Goal: Task Accomplishment & Management: Manage account settings

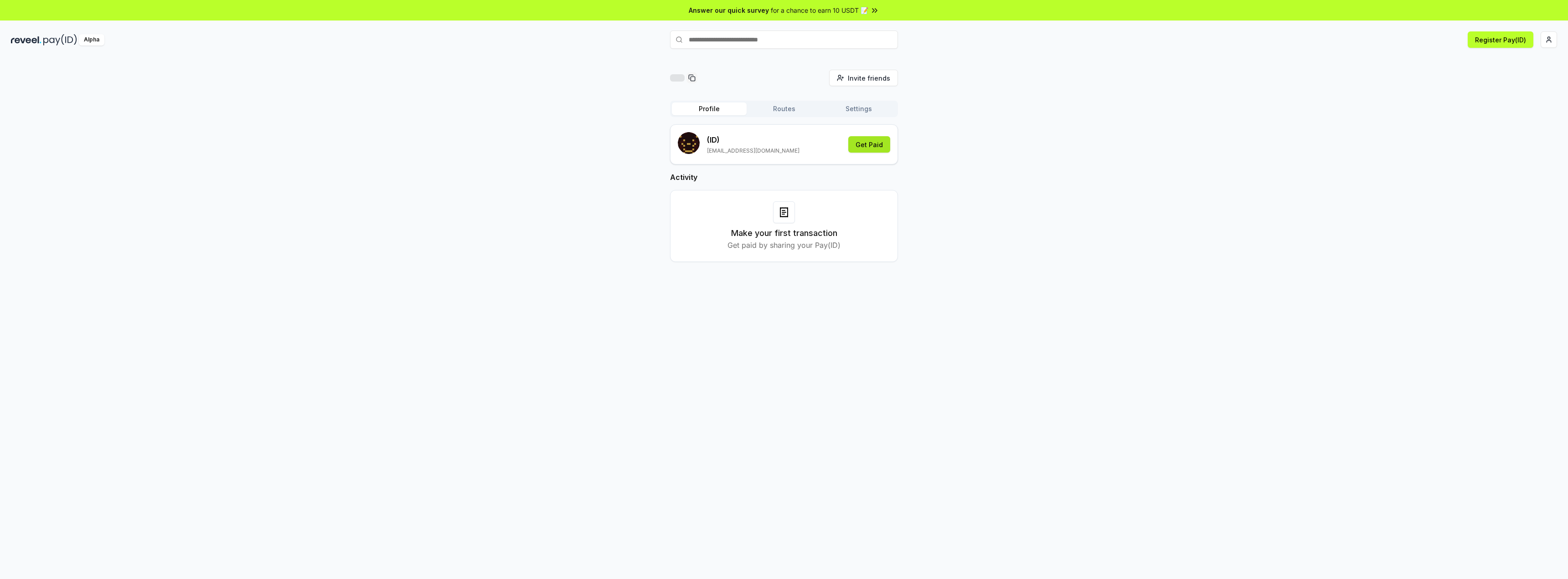
click at [864, 144] on button "Get Paid" at bounding box center [869, 144] width 42 height 16
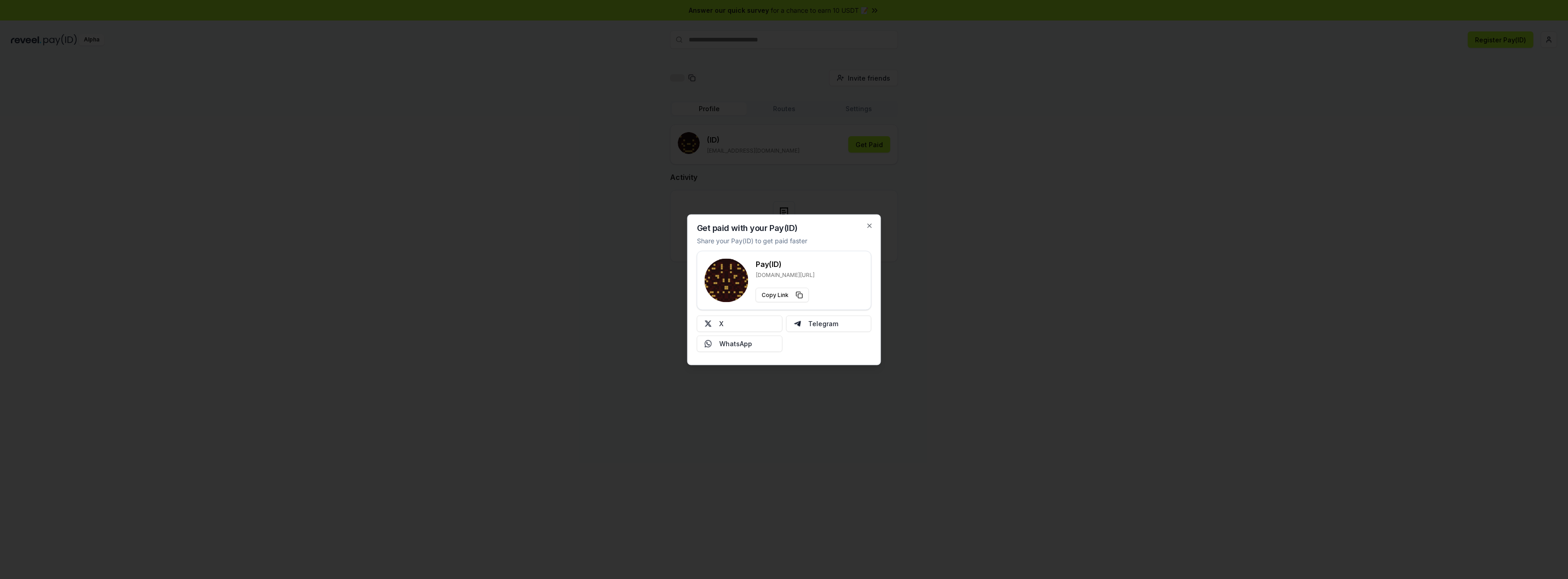
click at [875, 224] on div "Get paid with your Pay(ID) Share your Pay(ID) to get paid faster Pay(ID) reveel…" at bounding box center [784, 290] width 194 height 151
click at [867, 226] on icon "button" at bounding box center [870, 226] width 7 height 7
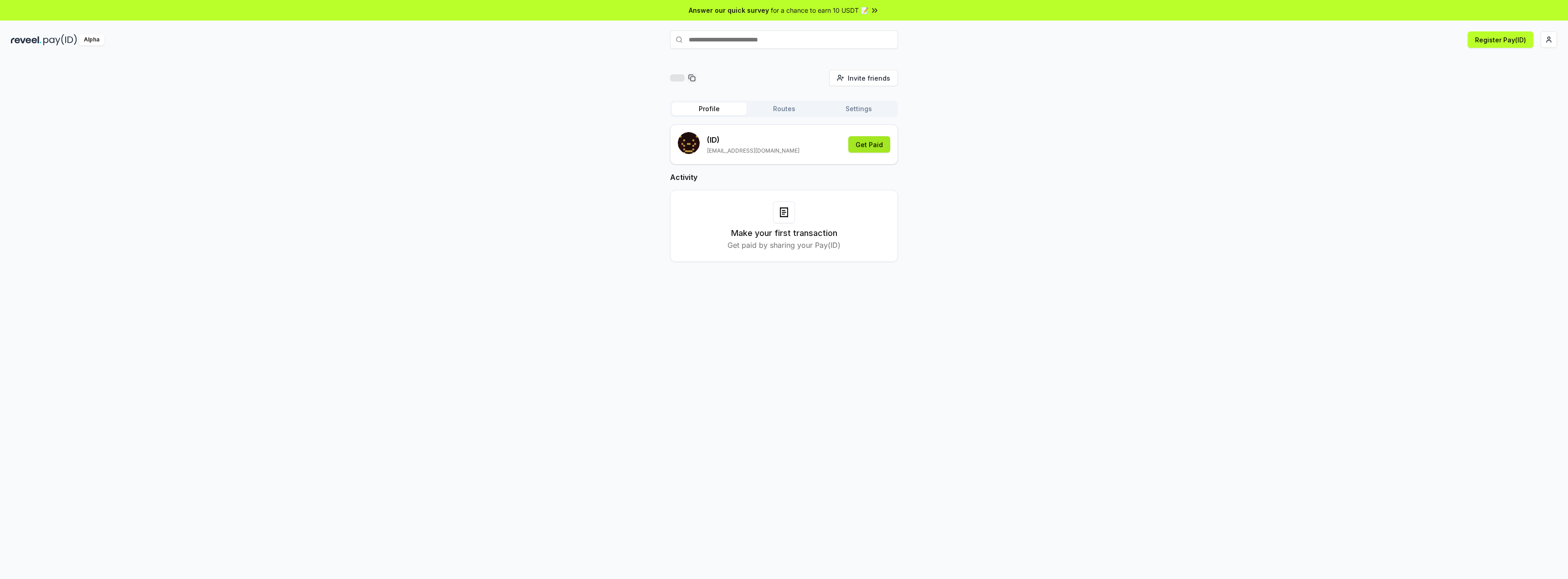
click at [857, 144] on button "Get Paid" at bounding box center [869, 144] width 42 height 16
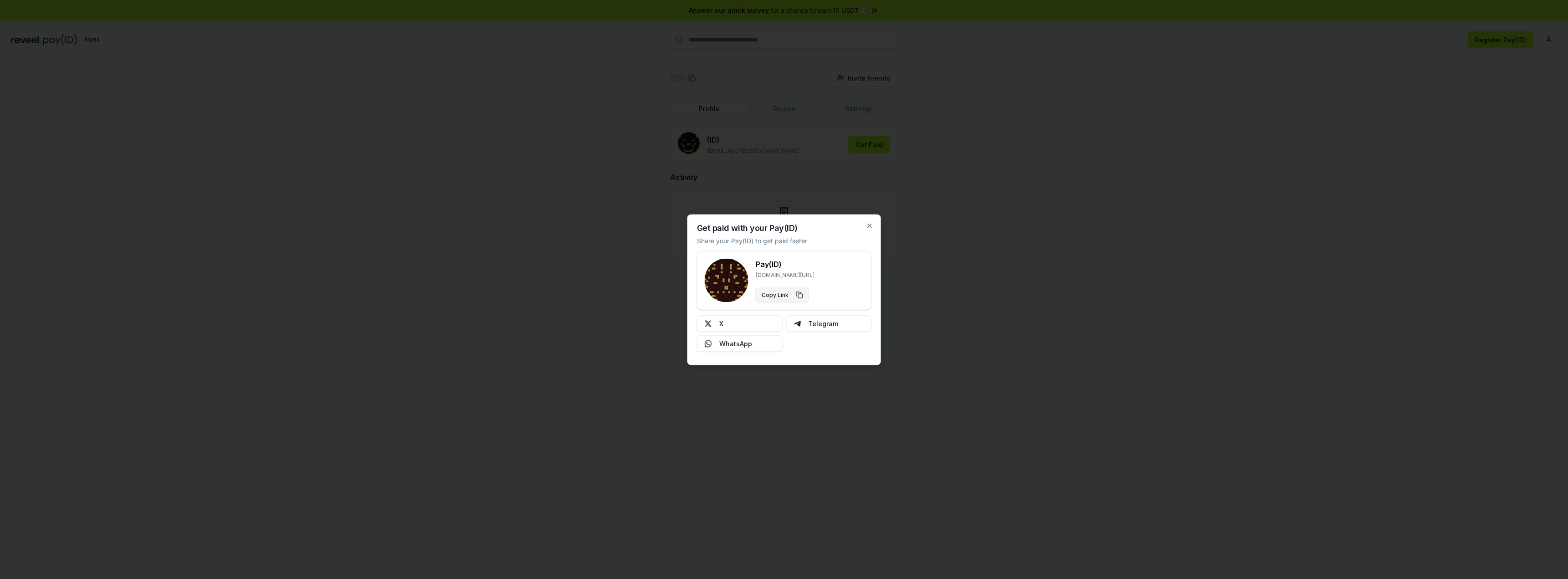
click at [786, 296] on button "Copy Link" at bounding box center [783, 295] width 54 height 15
type button "https://reveel.id/pay/"
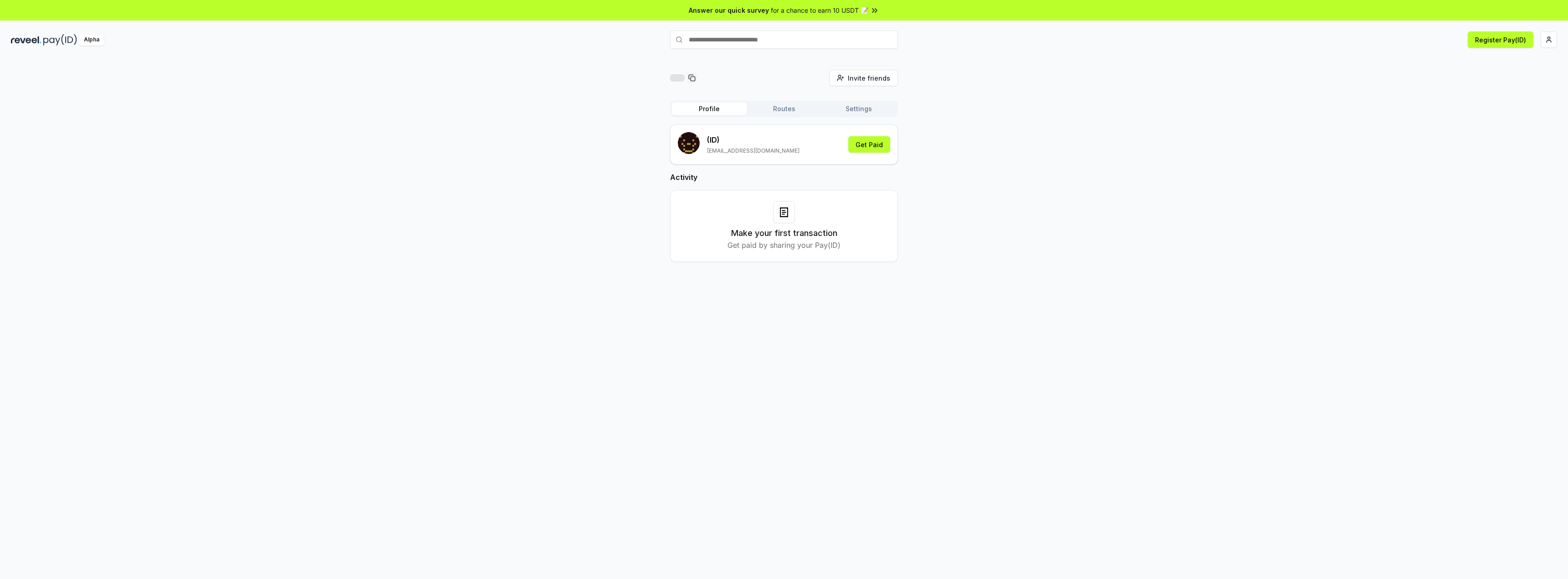
click at [792, 41] on input "text" at bounding box center [784, 40] width 228 height 18
type input "***"
click at [884, 60] on span "Pay" at bounding box center [885, 57] width 17 height 13
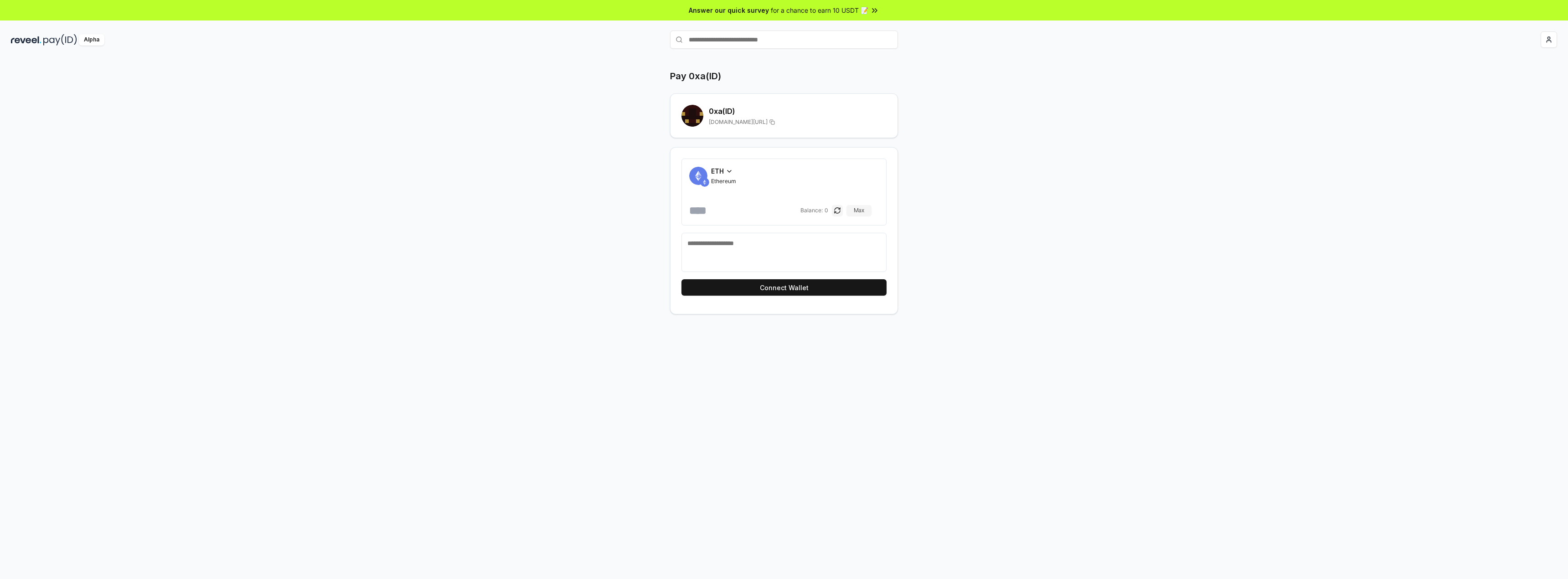
click at [721, 181] on span "Ethereum" at bounding box center [723, 181] width 25 height 7
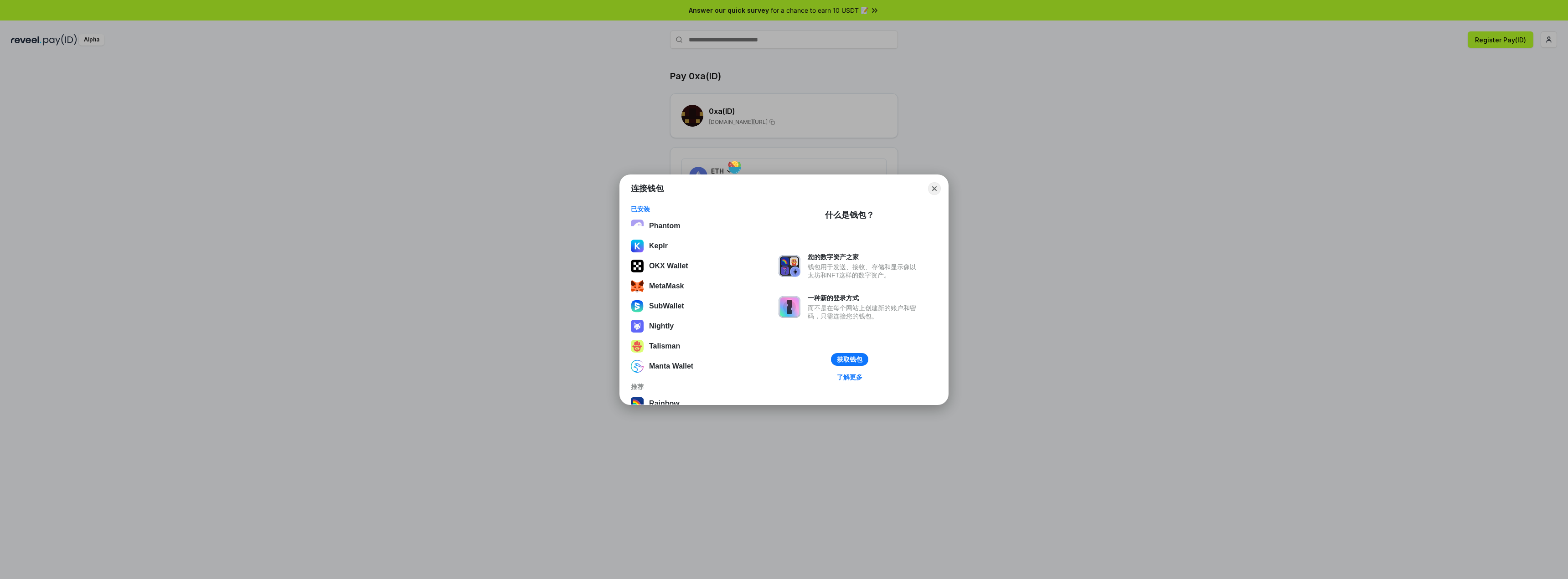
drag, startPoint x: 947, startPoint y: 184, endPoint x: 941, endPoint y: 184, distance: 6.0
click at [946, 184] on div "连接钱包 已安装 Phantom Keplr OKX Wallet MetaMask SubWallet Nightly Talisman Manta Wal…" at bounding box center [783, 290] width 328 height 229
click at [937, 186] on button "Close" at bounding box center [934, 189] width 13 height 13
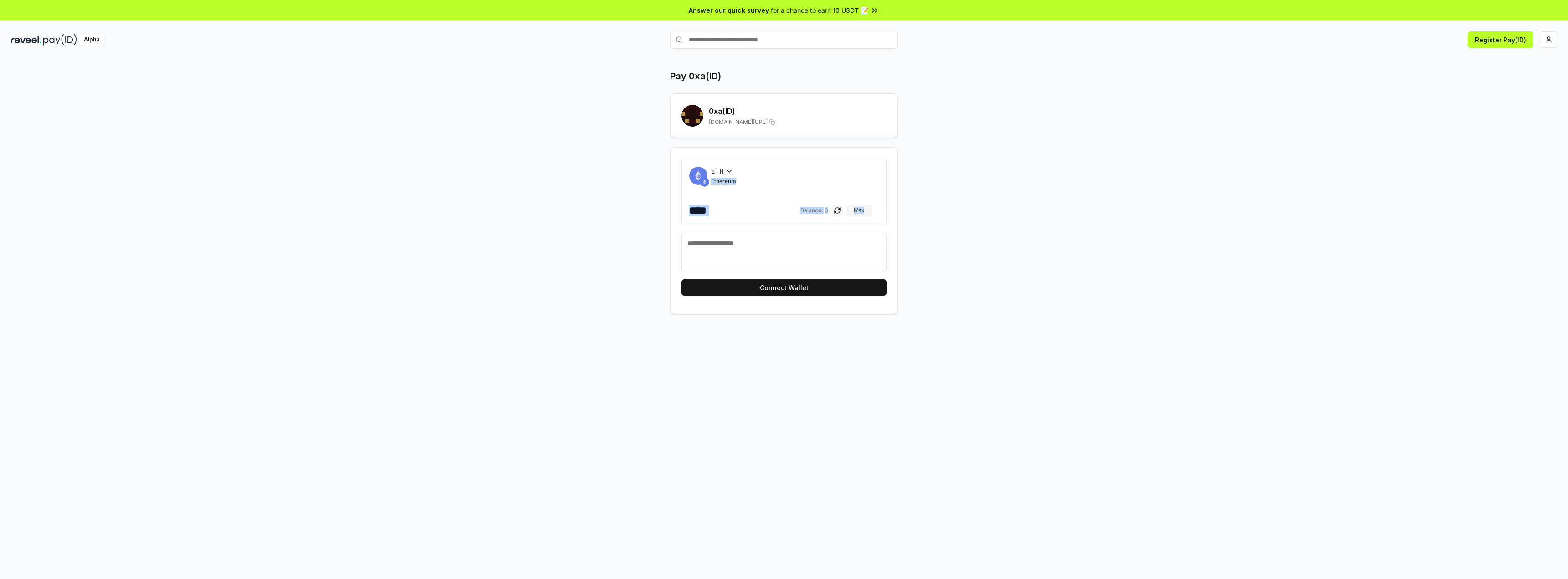
drag, startPoint x: 725, startPoint y: 171, endPoint x: 799, endPoint y: 276, distance: 128.5
click at [792, 269] on form "ETH Ethereum Balance: 0 Max" at bounding box center [784, 215] width 205 height 113
click at [808, 288] on button "Connect Wallet" at bounding box center [784, 287] width 205 height 16
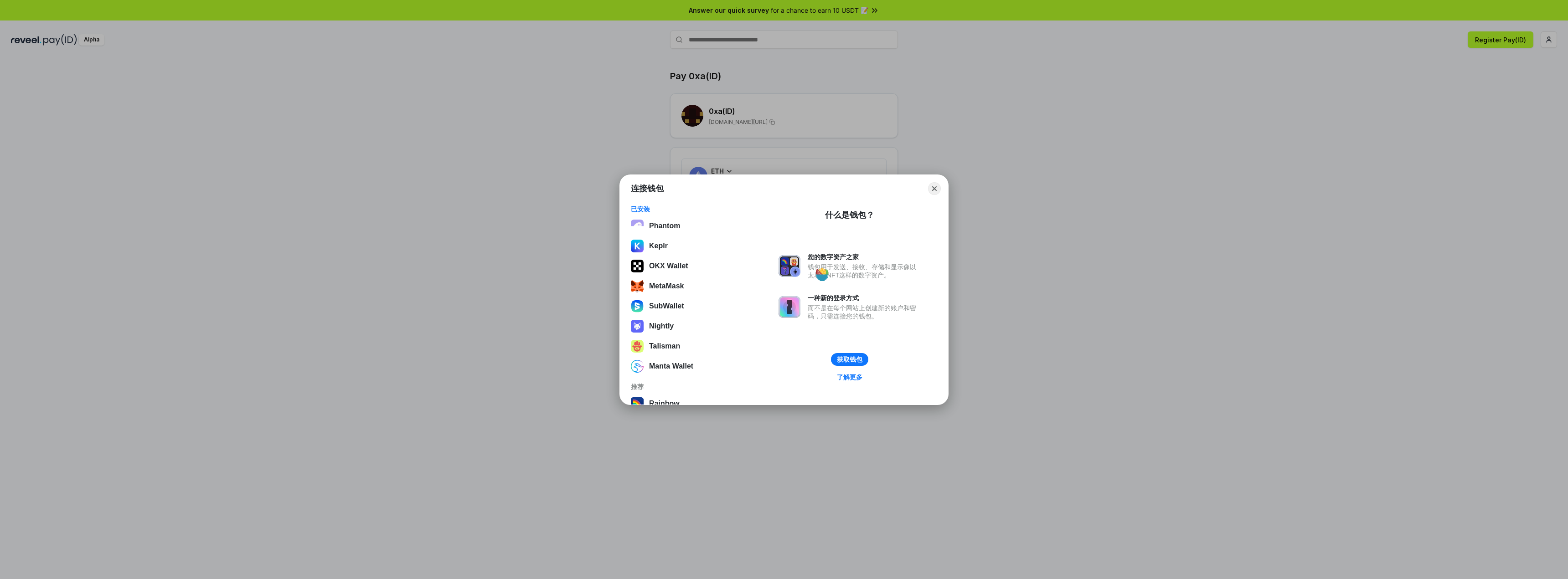
click at [936, 188] on button "Close" at bounding box center [934, 189] width 13 height 13
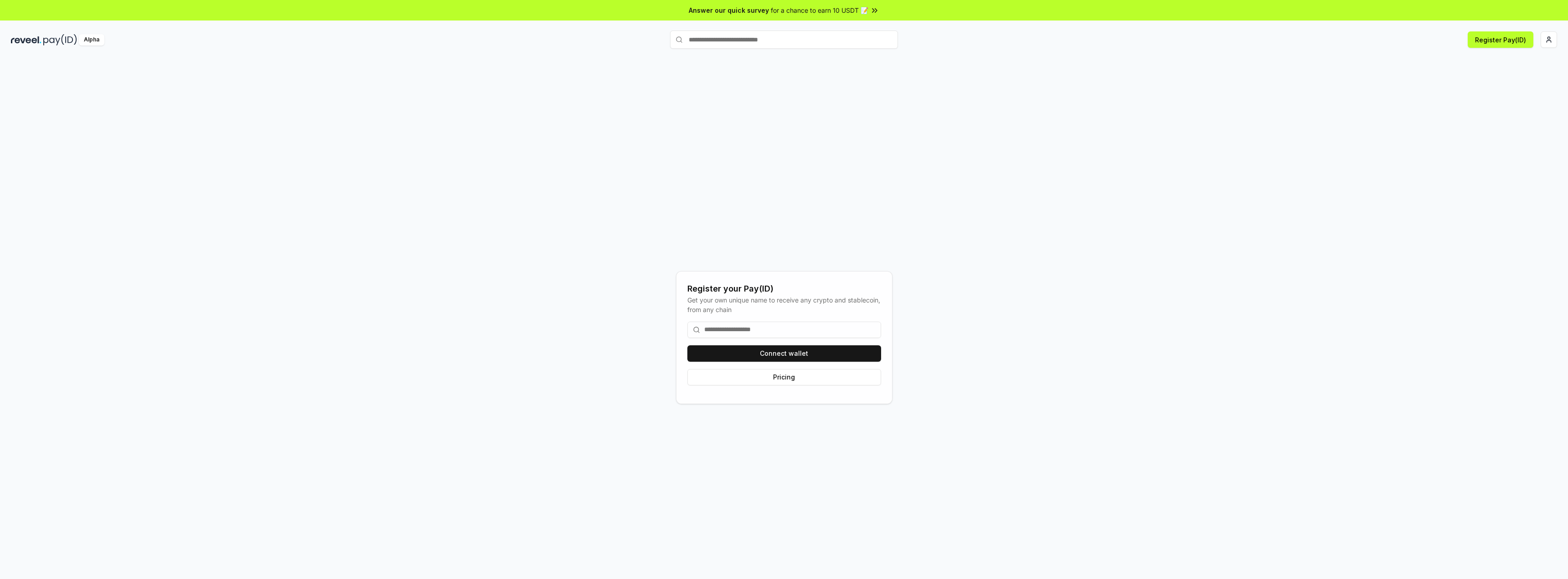
click at [794, 330] on input at bounding box center [784, 330] width 194 height 16
click at [806, 355] on button "Connect wallet" at bounding box center [784, 353] width 194 height 16
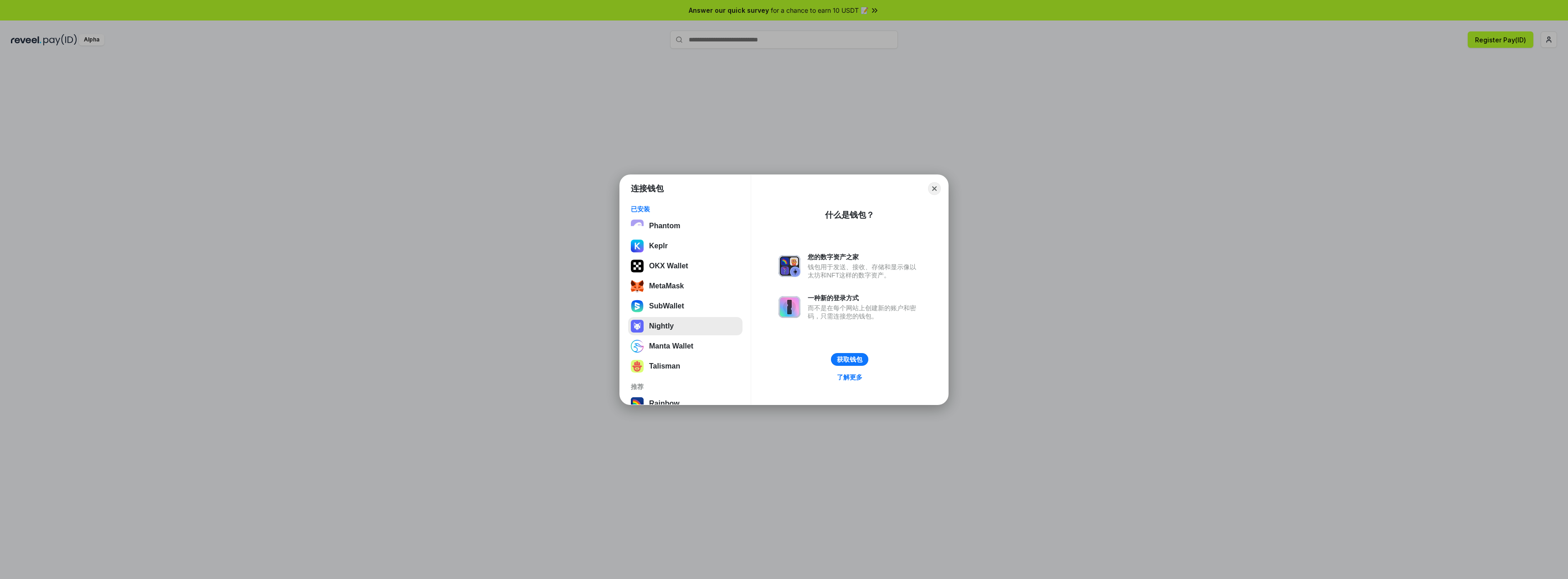
scroll to position [117, 0]
click at [935, 189] on button "Close" at bounding box center [934, 188] width 14 height 14
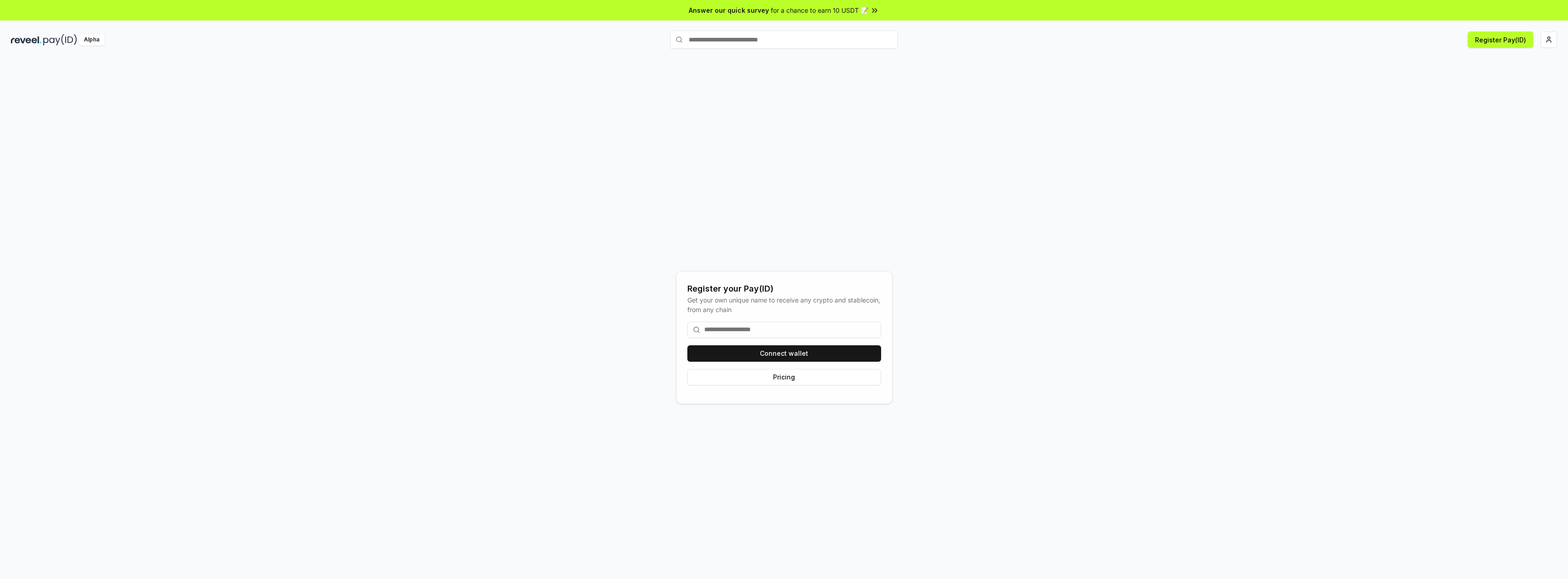
click at [1108, 326] on div "Register your Pay(ID) Get your own unique name to receive any crypto and stable…" at bounding box center [784, 338] width 1546 height 535
click at [1026, 322] on div "Register your Pay(ID) Get your own unique name to receive any crypto and stable…" at bounding box center [784, 338] width 1546 height 535
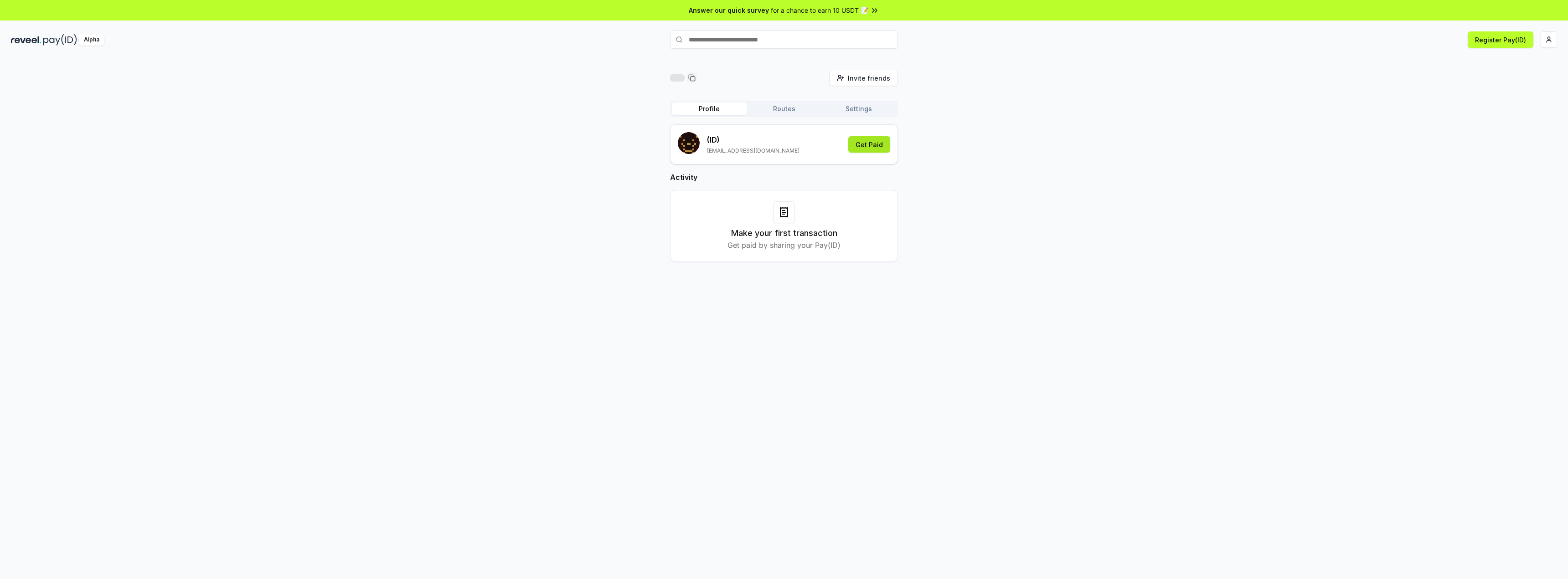
click at [872, 142] on button "Get Paid" at bounding box center [869, 144] width 42 height 16
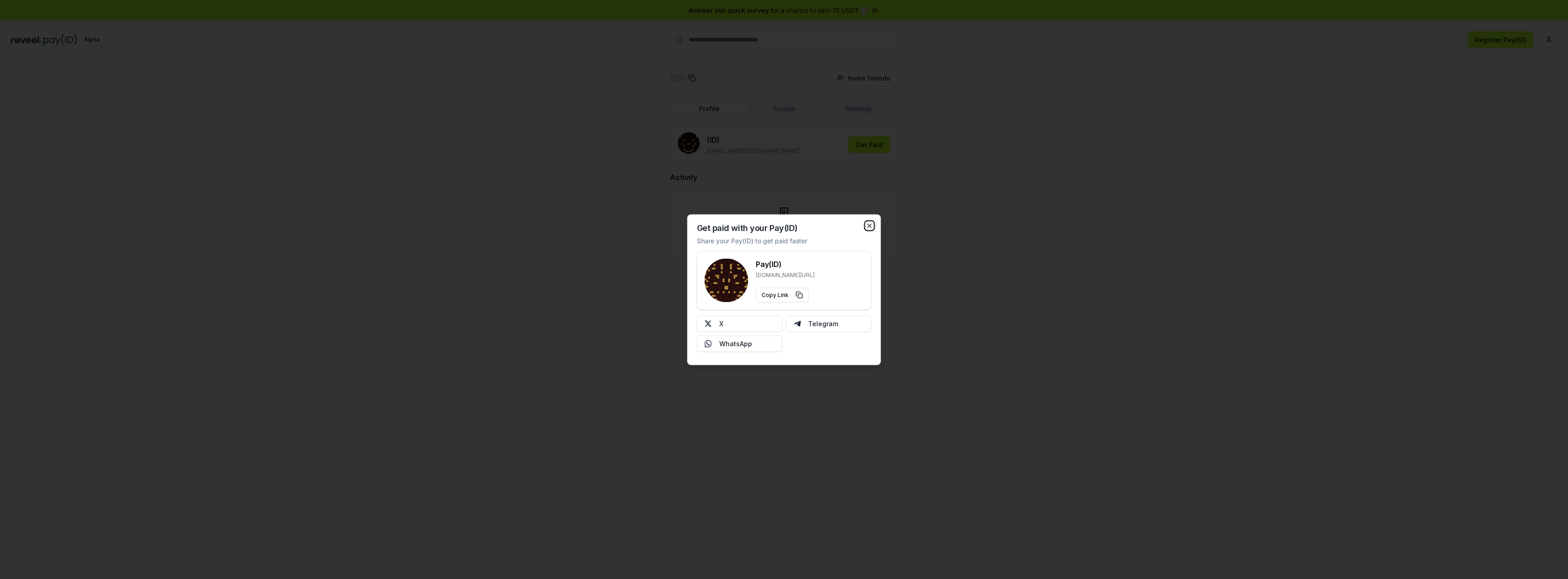
click at [870, 229] on icon "button" at bounding box center [870, 226] width 7 height 7
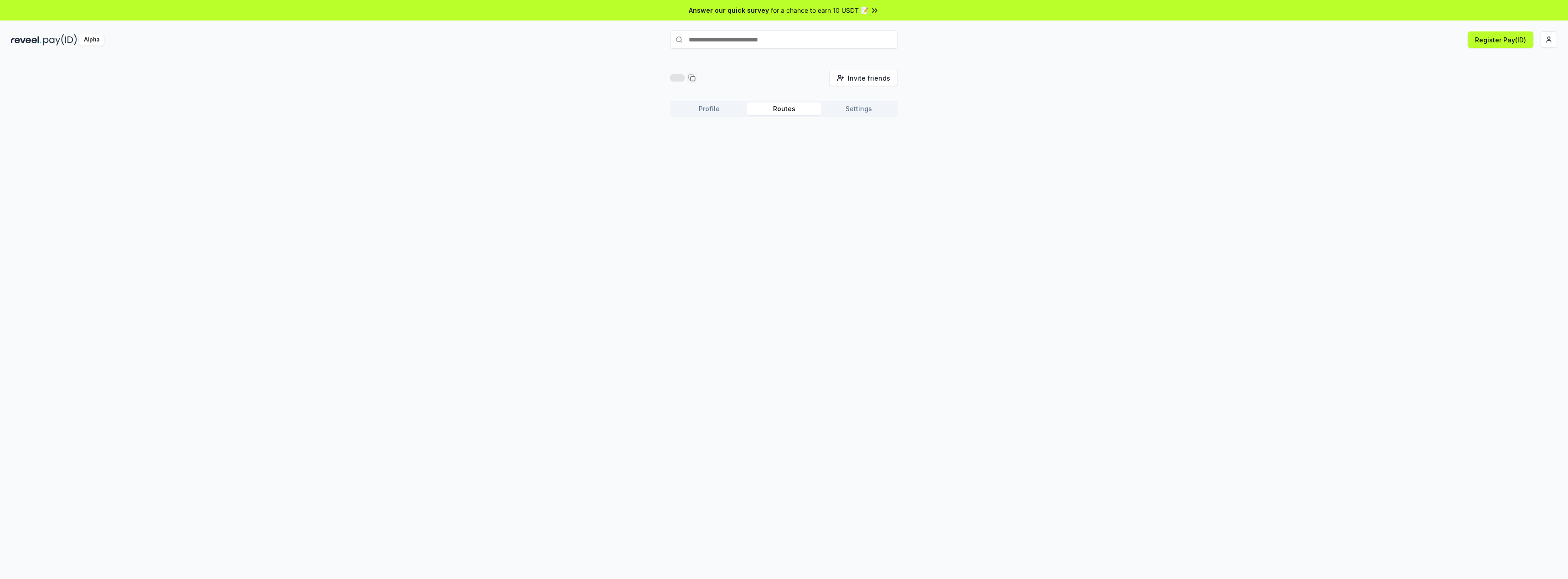
click at [785, 111] on button "Routes" at bounding box center [784, 108] width 75 height 13
click at [847, 111] on button "Settings" at bounding box center [858, 108] width 75 height 13
click at [706, 115] on div "Profile Routes Settings" at bounding box center [784, 108] width 228 height 16
click at [707, 110] on button "Profile" at bounding box center [709, 108] width 75 height 13
click at [774, 223] on div "Make your first transaction Get paid by sharing your Pay(ID)" at bounding box center [784, 226] width 205 height 49
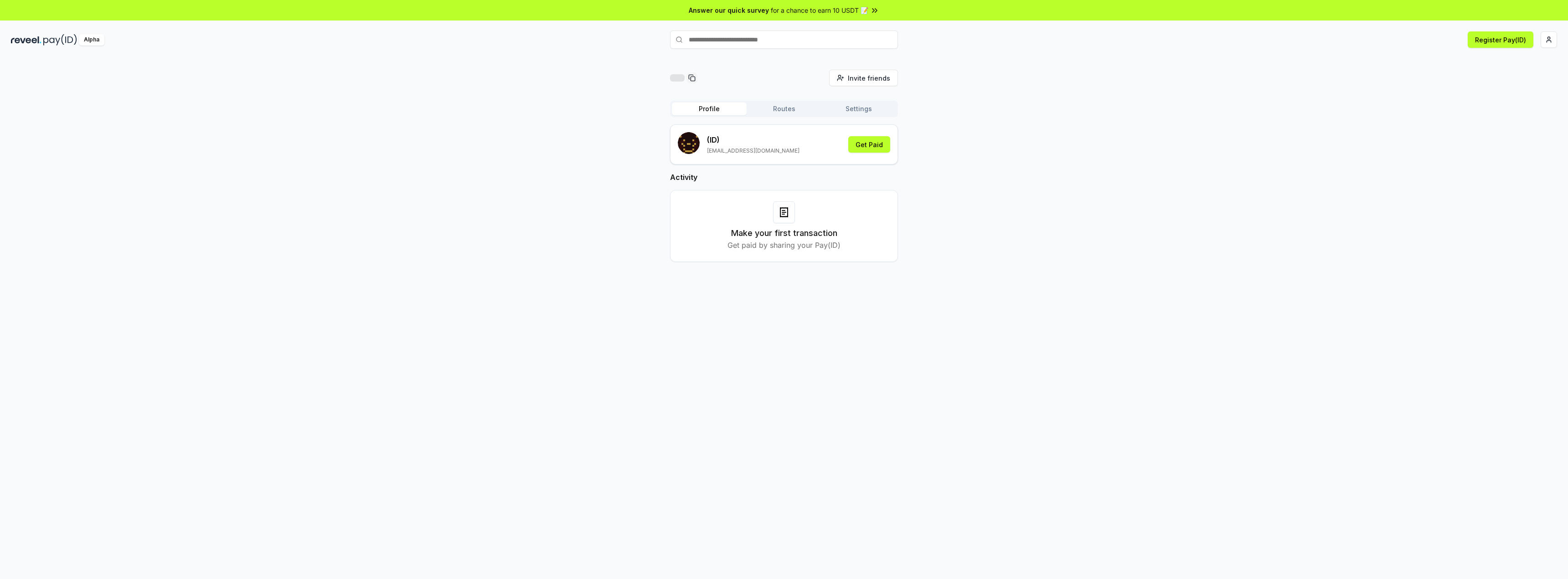
click at [786, 216] on icon at bounding box center [784, 212] width 11 height 11
click at [782, 247] on p "Get paid by sharing your Pay(ID)" at bounding box center [784, 245] width 113 height 11
click at [875, 260] on div "Make your first transaction Get paid by sharing your Pay(ID)" at bounding box center [784, 226] width 228 height 72
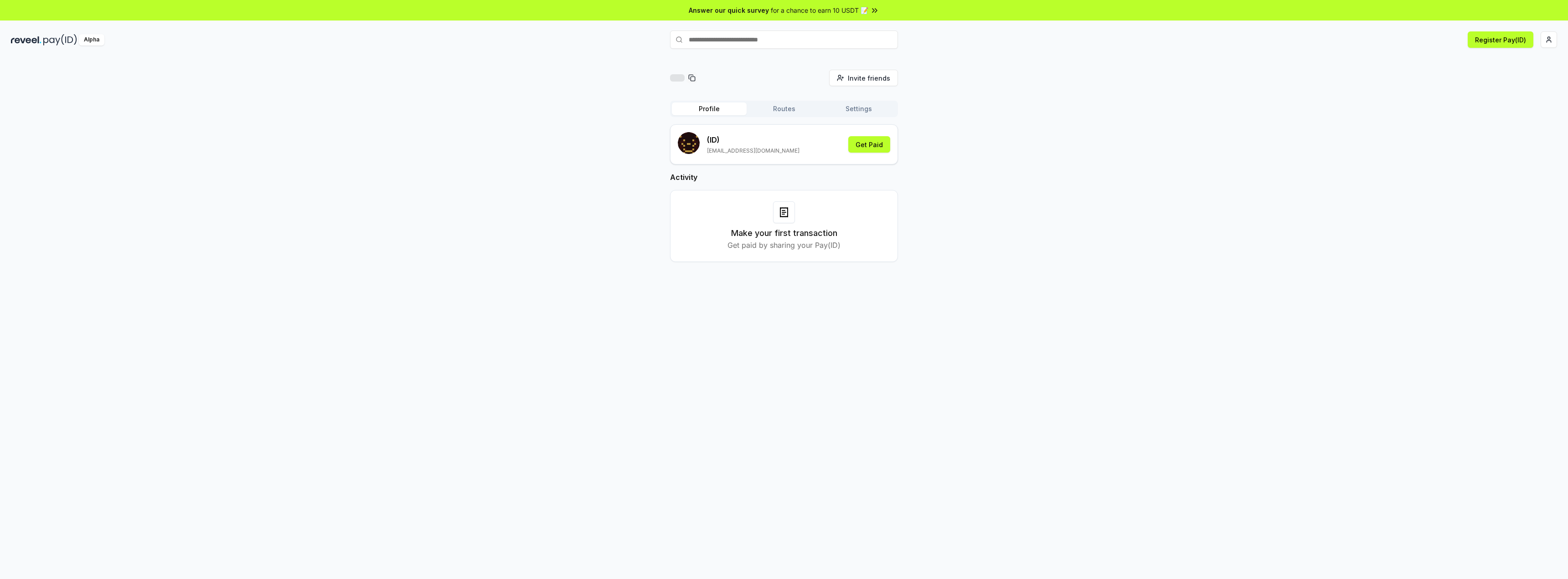
click at [696, 80] on div at bounding box center [692, 78] width 11 height 11
click at [729, 144] on p "(ID)" at bounding box center [753, 140] width 93 height 11
drag, startPoint x: 783, startPoint y: 209, endPoint x: 799, endPoint y: 241, distance: 35.8
click at [783, 209] on icon at bounding box center [784, 212] width 11 height 11
click at [814, 252] on div "Make your first transaction Get paid by sharing your Pay(ID)" at bounding box center [784, 226] width 228 height 72
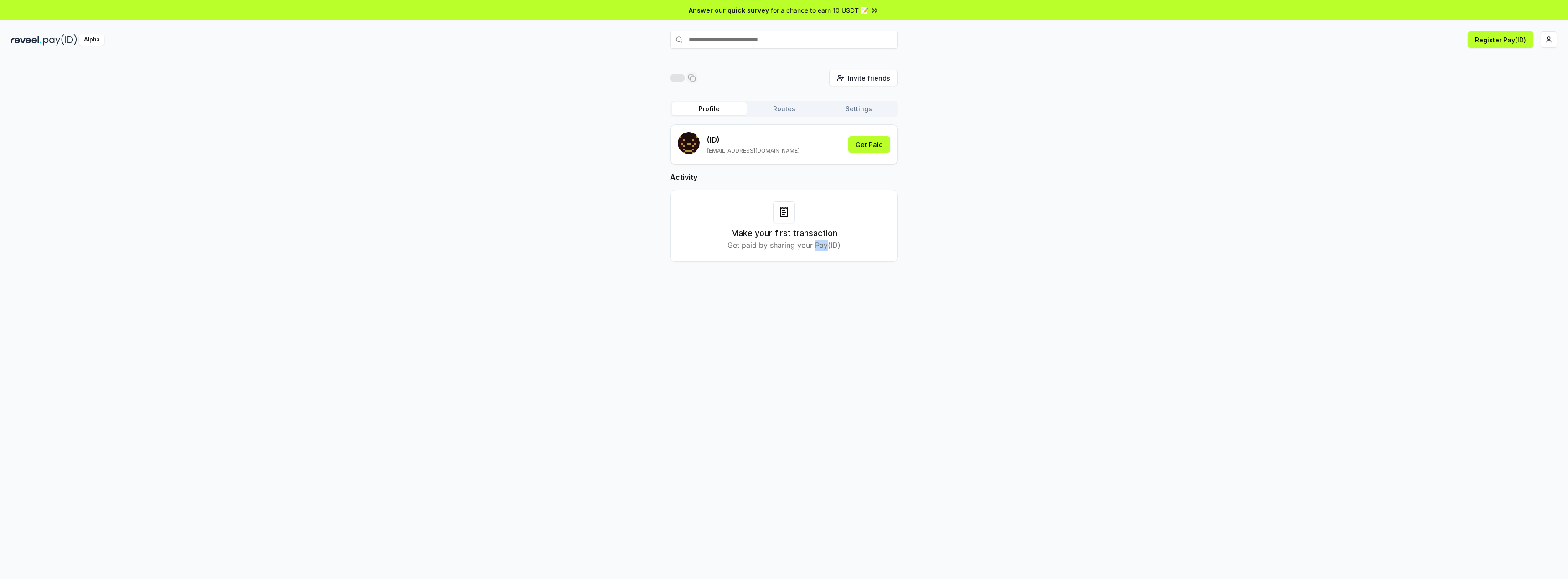
click at [814, 252] on div "Make your first transaction Get paid by sharing your Pay(ID)" at bounding box center [784, 226] width 228 height 72
click at [788, 113] on button "Routes" at bounding box center [784, 108] width 75 height 13
click at [864, 109] on button "Settings" at bounding box center [858, 108] width 75 height 13
click at [902, 248] on div "Invite friends Invite Profile Routes Settings Default Wallet Edit" at bounding box center [784, 328] width 1568 height 553
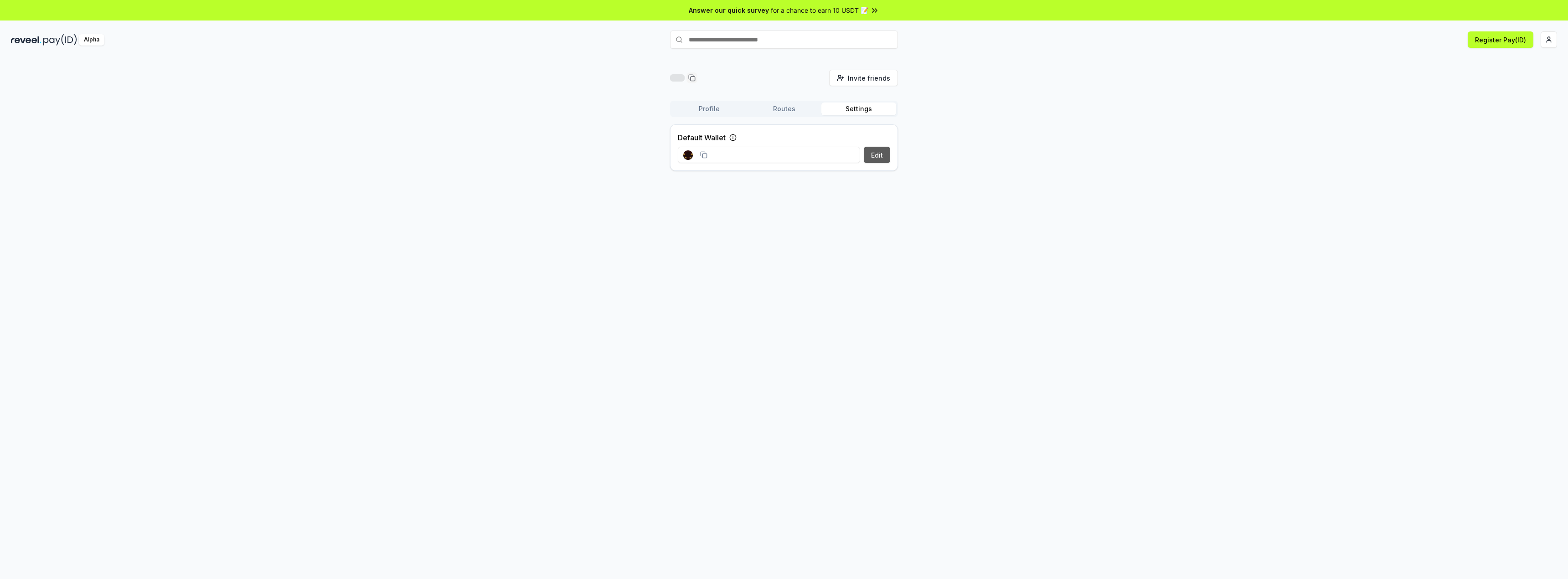
click at [886, 154] on button "Edit" at bounding box center [877, 154] width 26 height 16
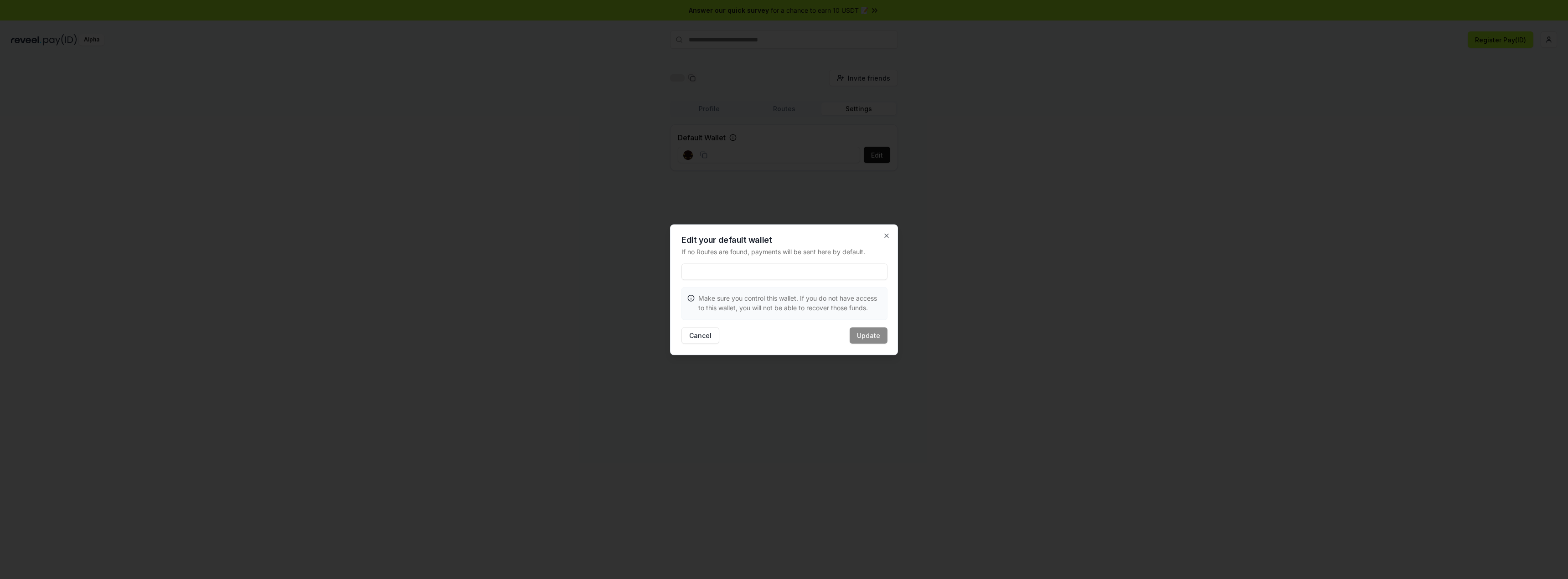
drag, startPoint x: 908, startPoint y: 200, endPoint x: 908, endPoint y: 206, distance: 6.0
click at [908, 205] on div at bounding box center [784, 290] width 1568 height 579
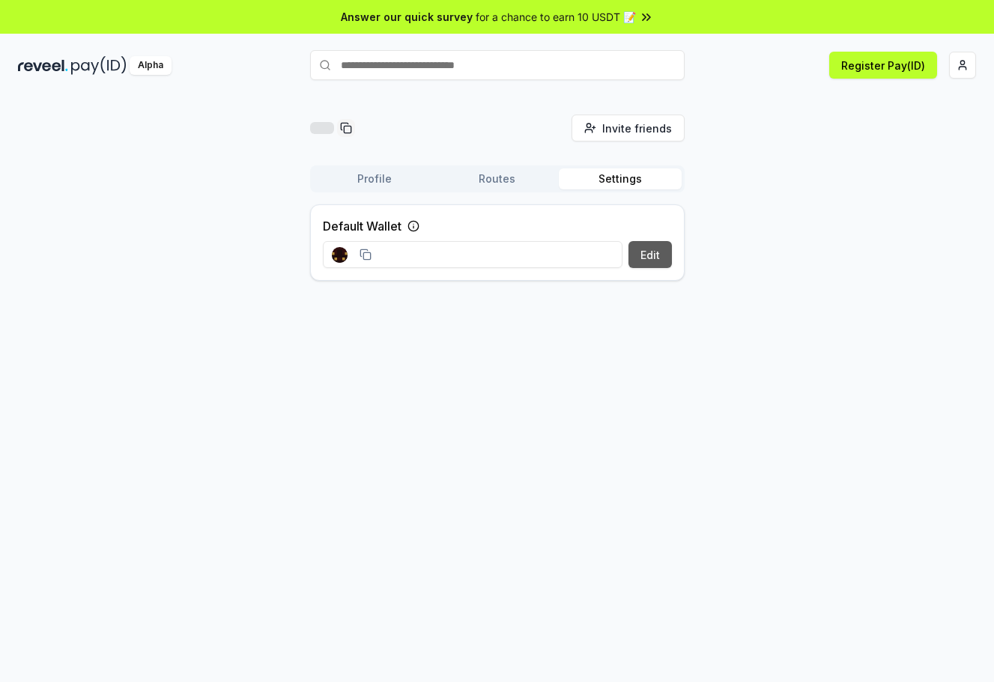
click at [654, 255] on button "Edit" at bounding box center [649, 254] width 43 height 27
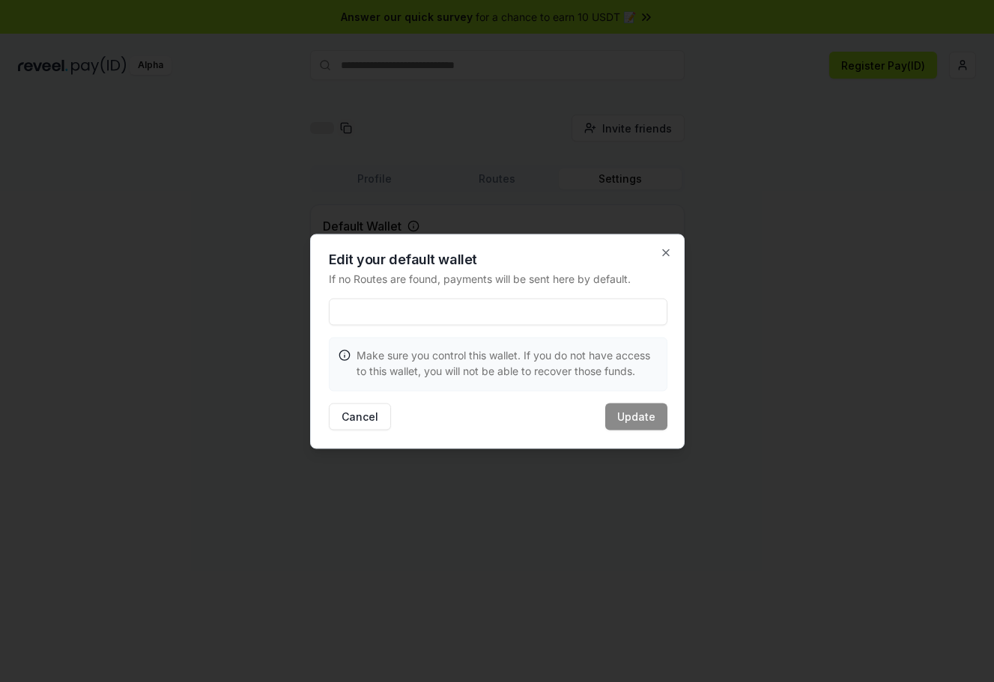
click at [672, 252] on div "Edit your default wallet If no Routes are found, payments will be sent here by …" at bounding box center [497, 341] width 374 height 215
click at [662, 256] on icon "button" at bounding box center [666, 252] width 12 height 12
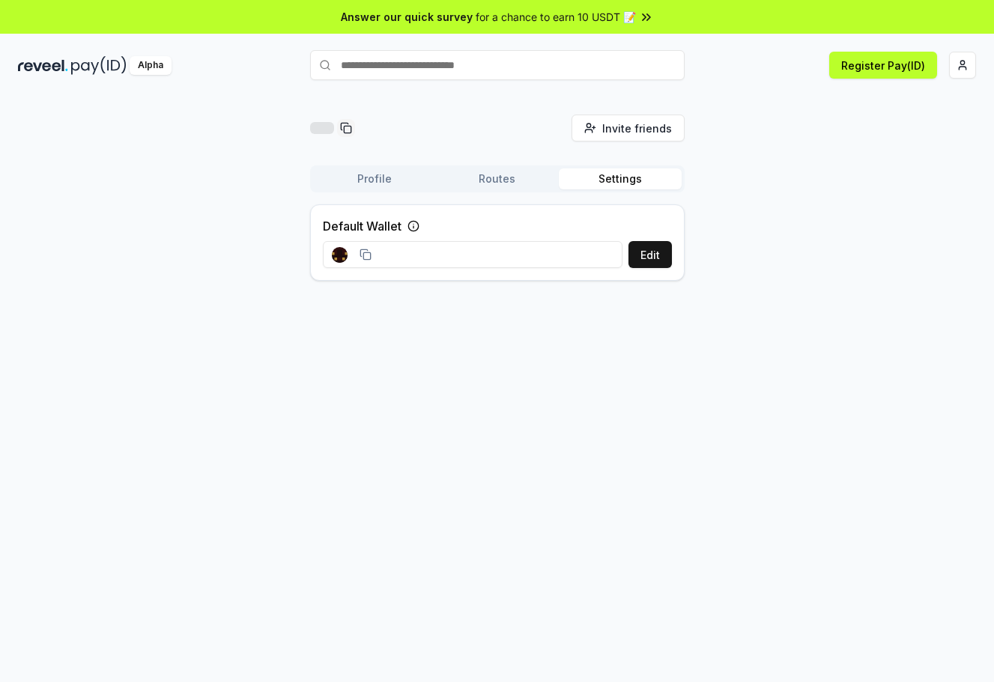
click at [368, 257] on icon at bounding box center [365, 255] width 12 height 12
click at [365, 256] on icon at bounding box center [365, 255] width 12 height 12
click at [499, 171] on button "Routes" at bounding box center [497, 178] width 123 height 21
click at [957, 64] on html "Answer our quick survey for a chance to earn 10 USDT 📝 Alpha Register Pay(ID) I…" at bounding box center [497, 341] width 994 height 682
